Goal: Information Seeking & Learning: Find specific fact

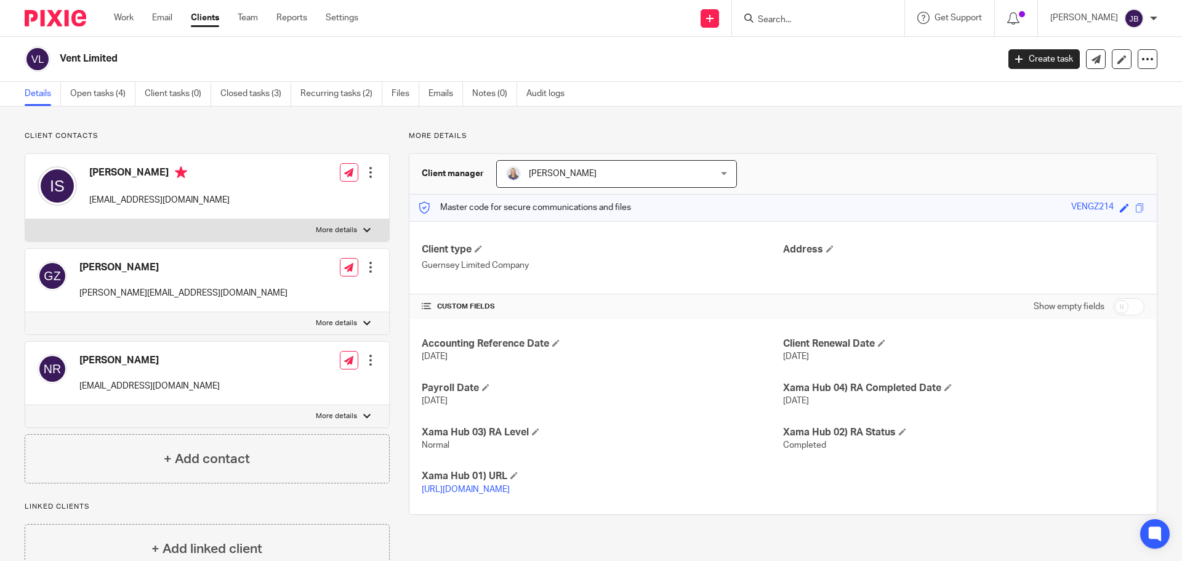
click at [842, 18] on input "Search" at bounding box center [812, 20] width 111 height 11
type input "c"
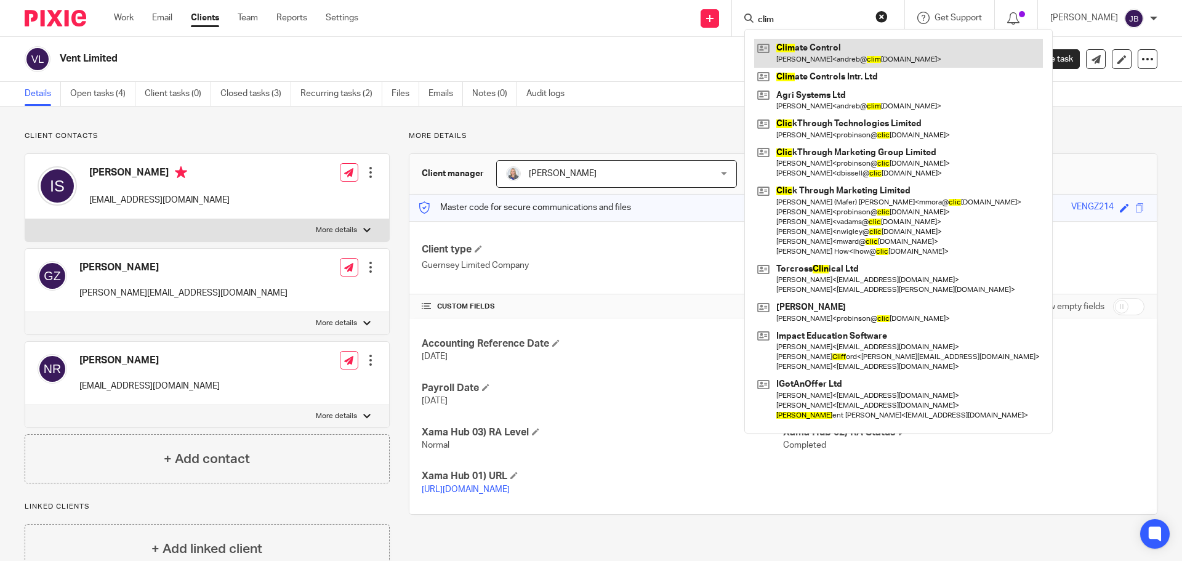
type input "clim"
click at [855, 52] on link at bounding box center [898, 53] width 289 height 28
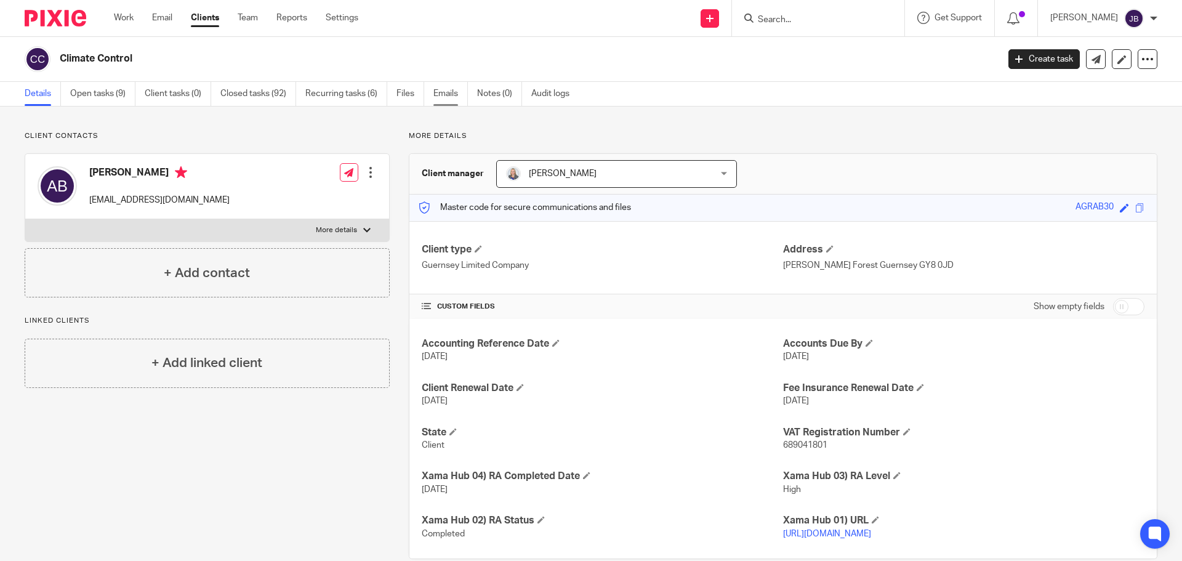
click at [443, 96] on link "Emails" at bounding box center [450, 94] width 34 height 24
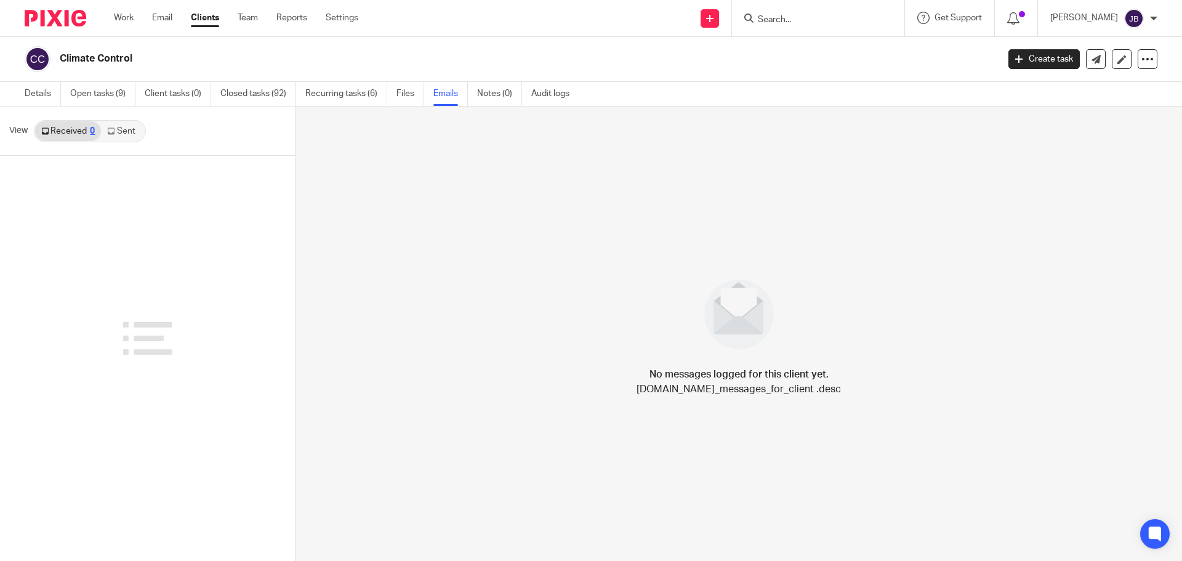
click at [121, 136] on link "Sent" at bounding box center [122, 131] width 43 height 20
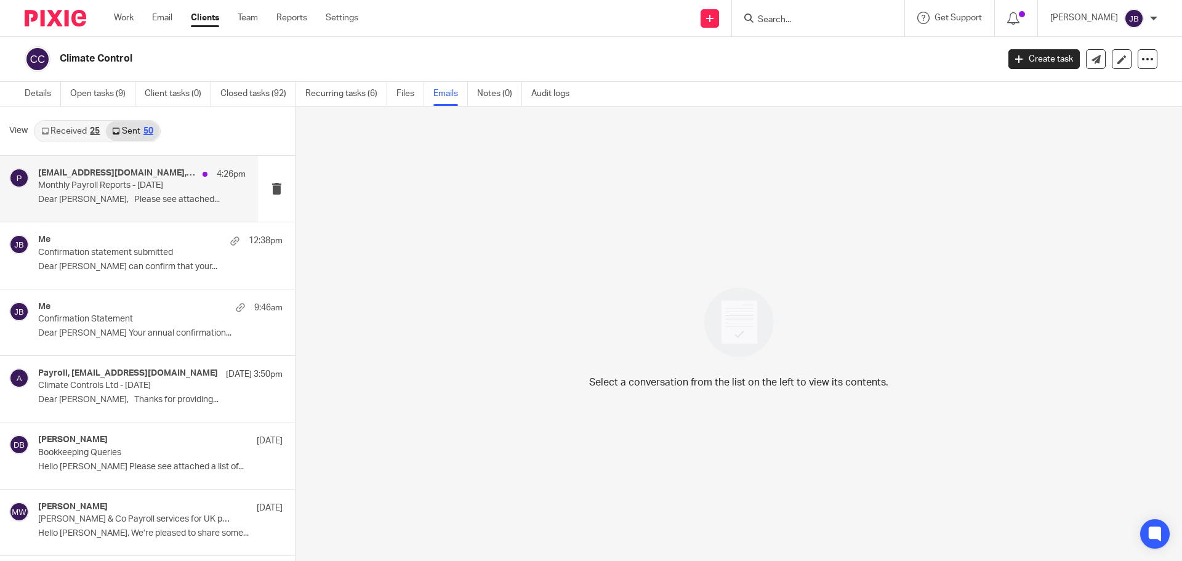
click at [118, 167] on div "andreb@climate-controls.com, Payroll 4:26pm Monthly Payroll Reports - September…" at bounding box center [129, 189] width 258 height 66
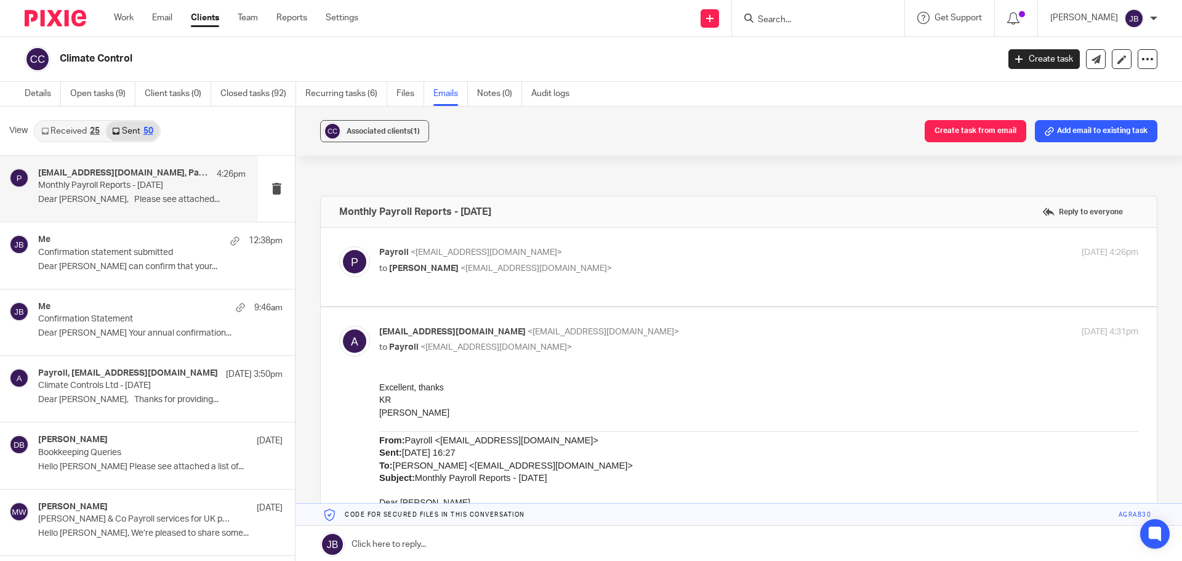
click at [561, 259] on div "Payroll <payroll@lilleyandco.net> to Andre Bisson <andreb@climate-controls.com>" at bounding box center [632, 260] width 506 height 28
checkbox input "true"
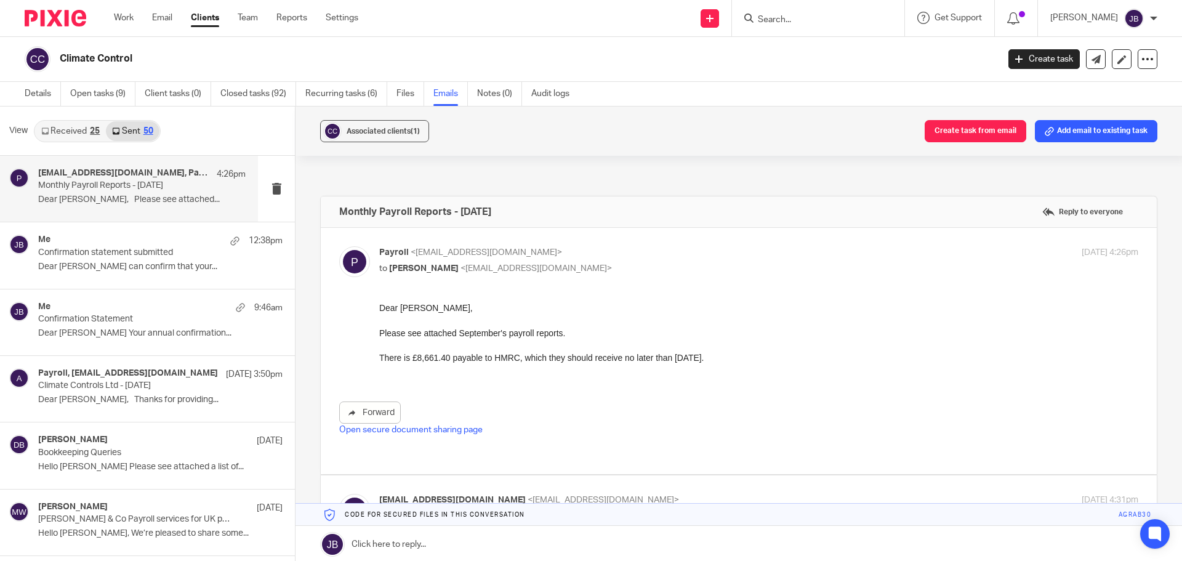
scroll to position [123, 0]
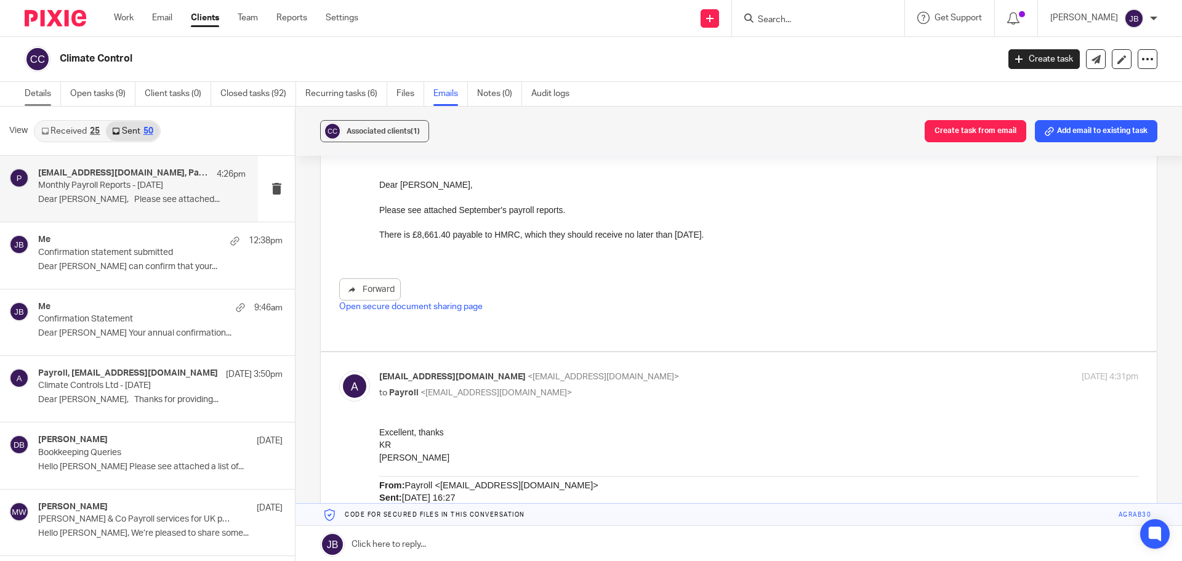
click at [38, 97] on link "Details" at bounding box center [43, 94] width 36 height 24
